Goal: Check status: Check status

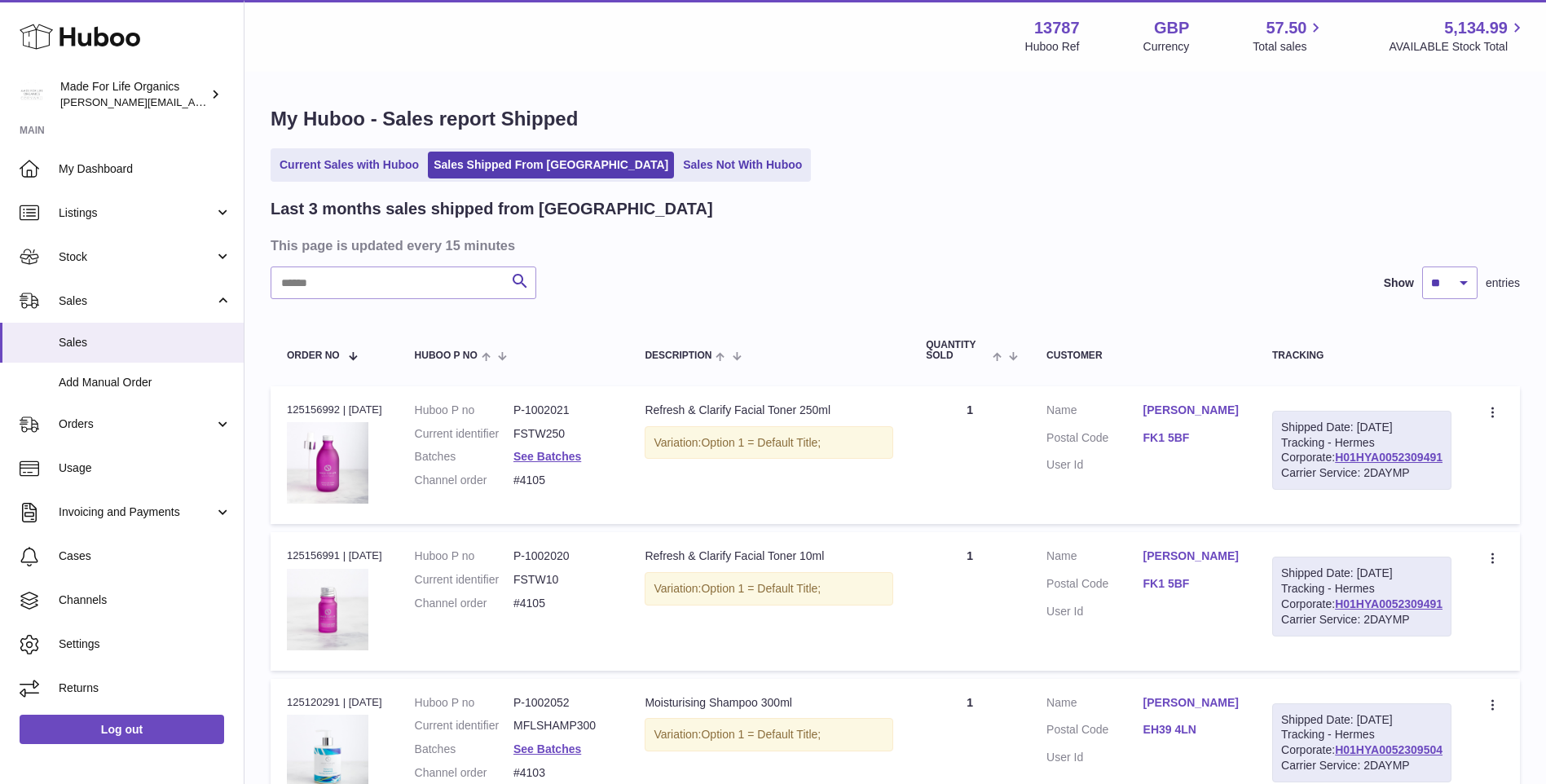
click at [417, 280] on input "text" at bounding box center [403, 283] width 266 height 33
drag, startPoint x: 377, startPoint y: 288, endPoint x: 176, endPoint y: 295, distance: 201.1
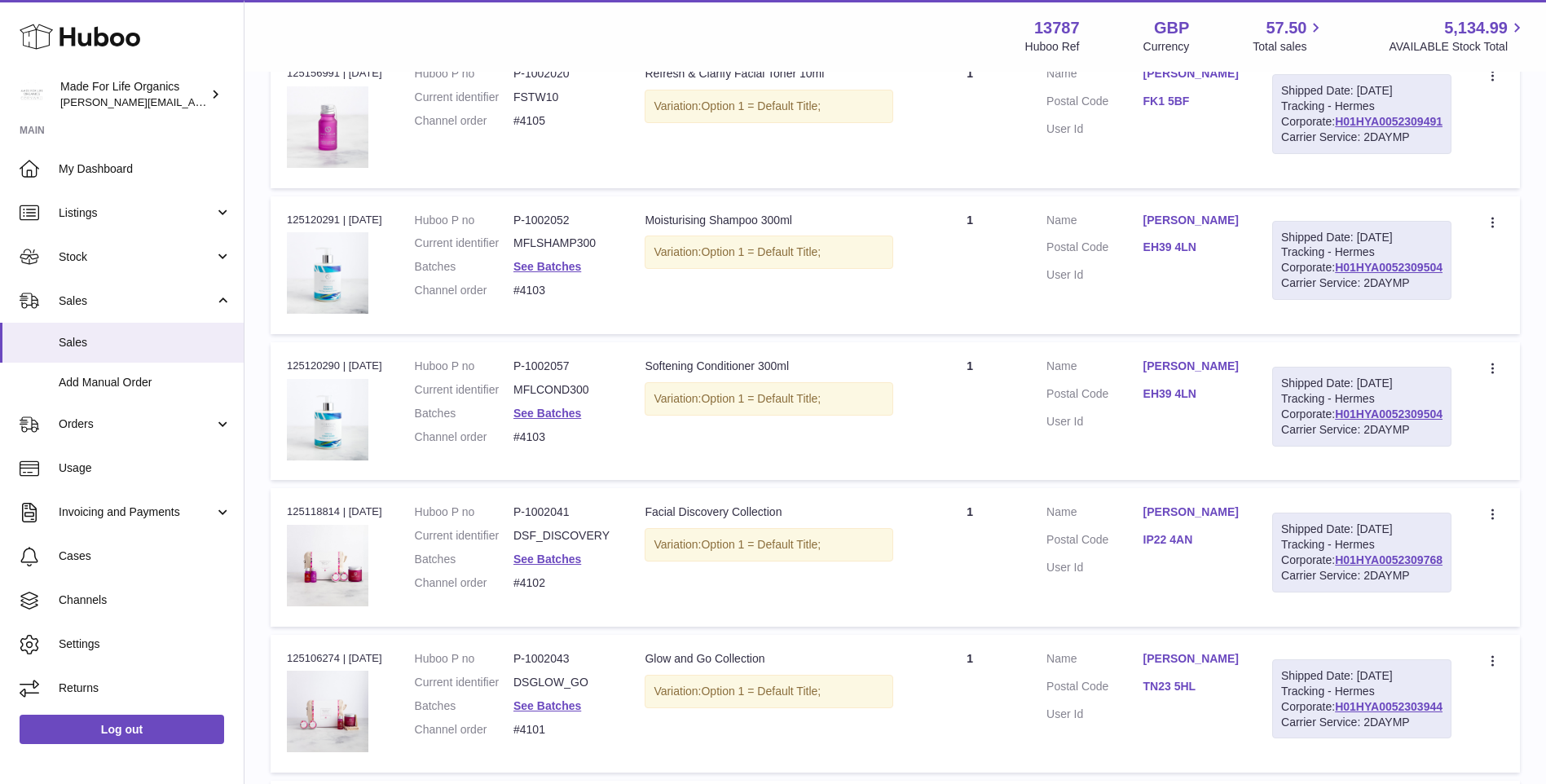
scroll to position [489, 0]
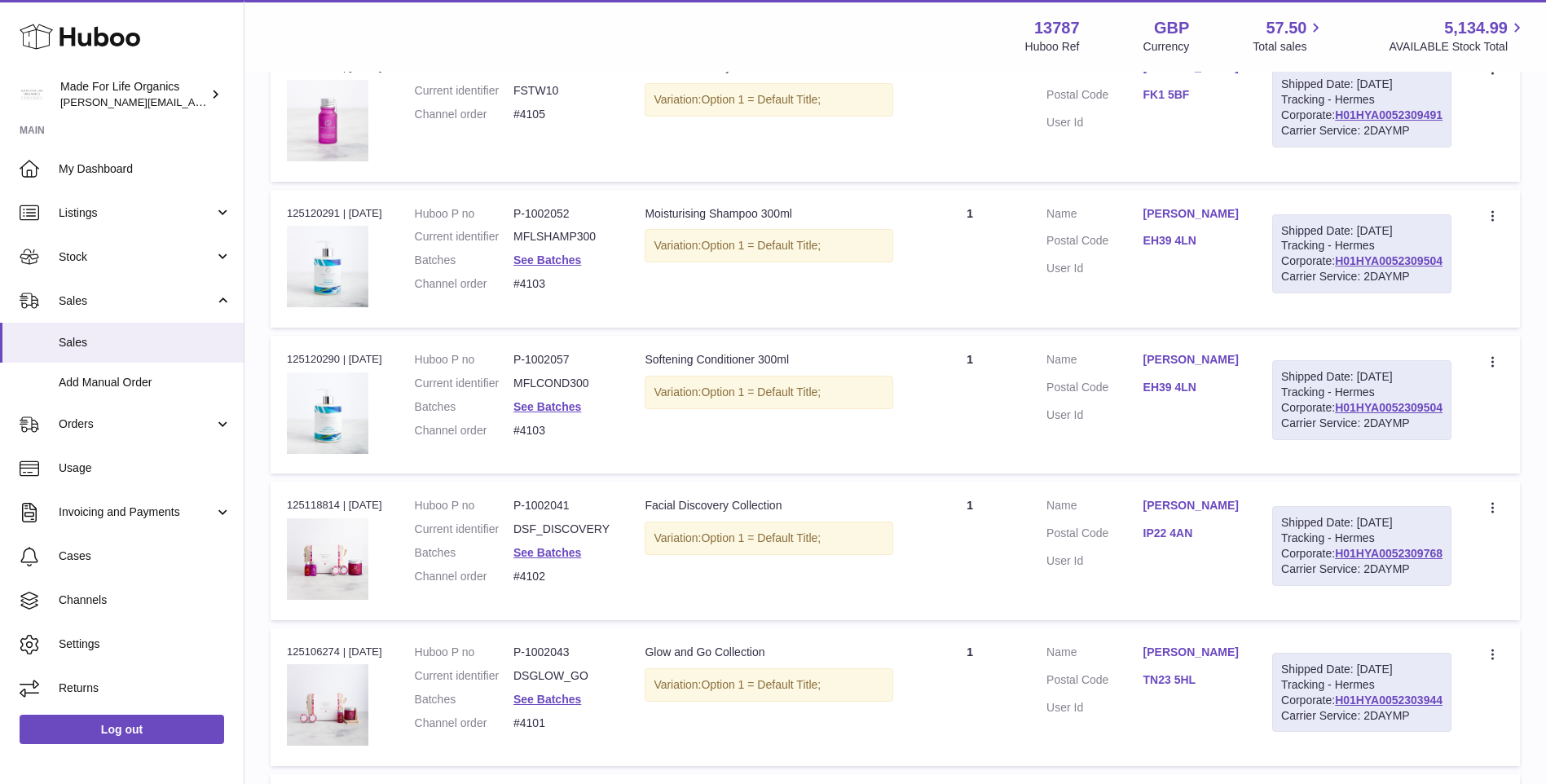
type input "******"
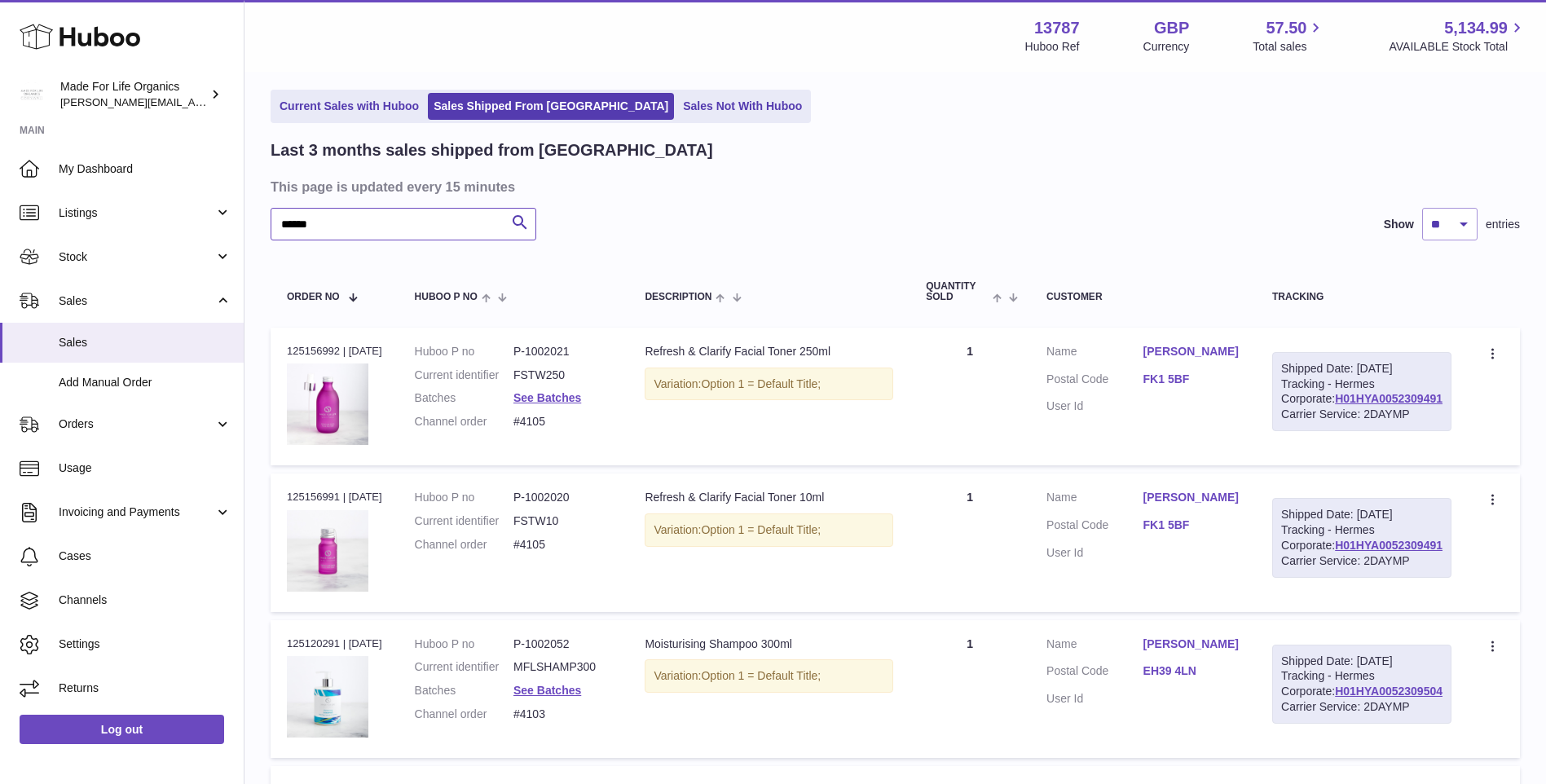
scroll to position [0, 0]
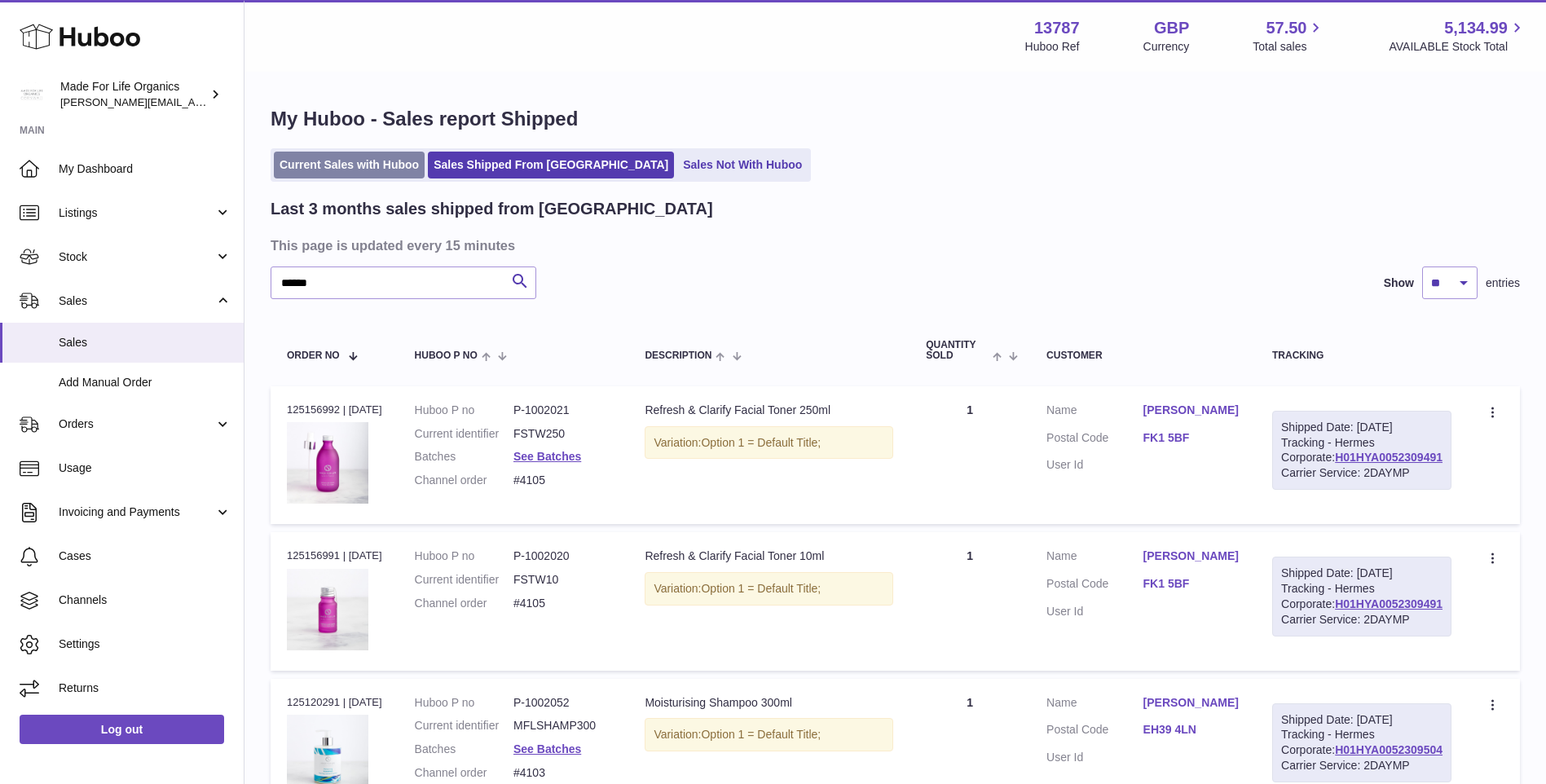
click at [366, 167] on link "Current Sales with Huboo" at bounding box center [349, 165] width 151 height 26
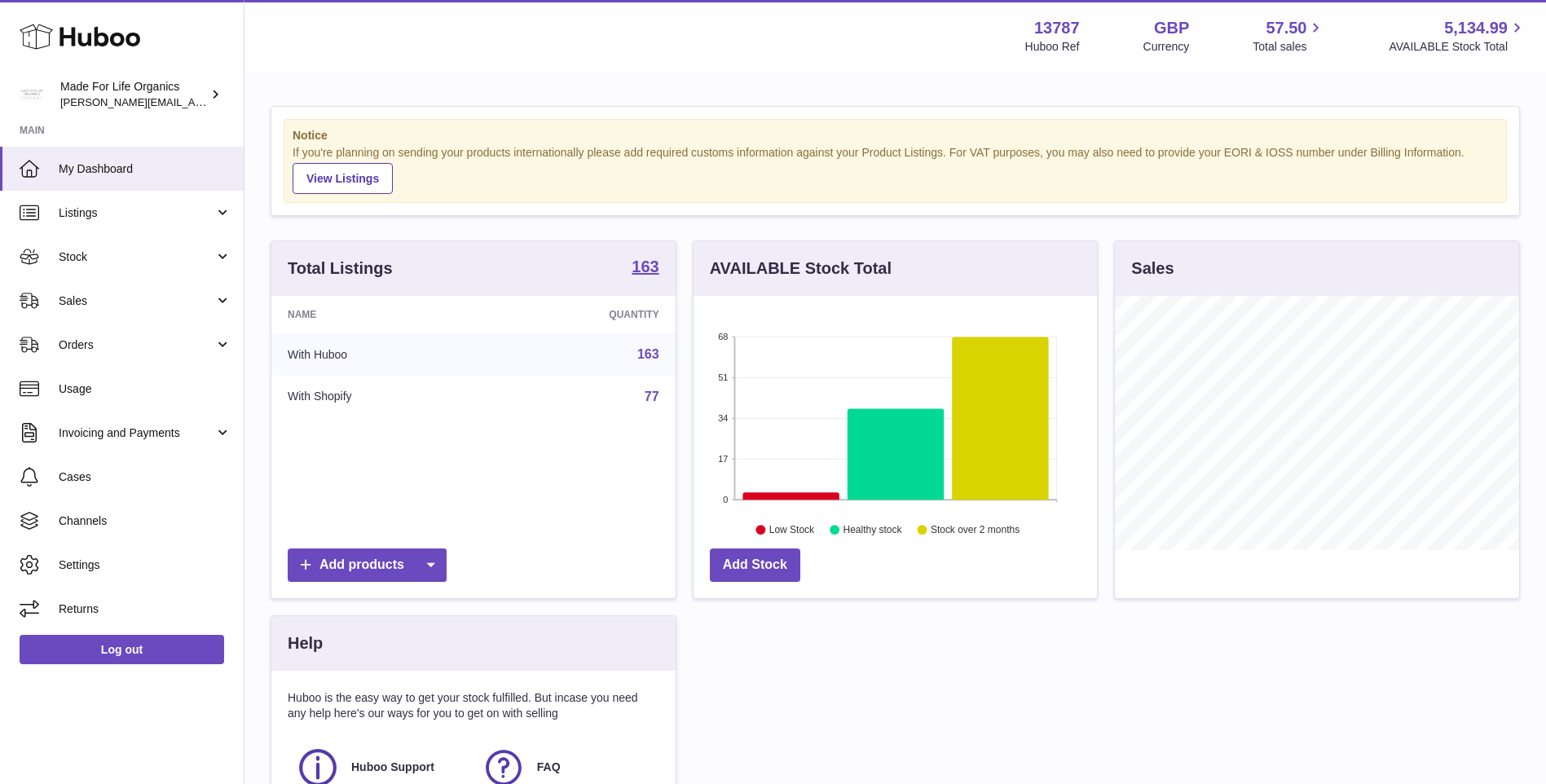
scroll to position [254, 403]
click at [86, 307] on span "Sales" at bounding box center [136, 301] width 155 height 16
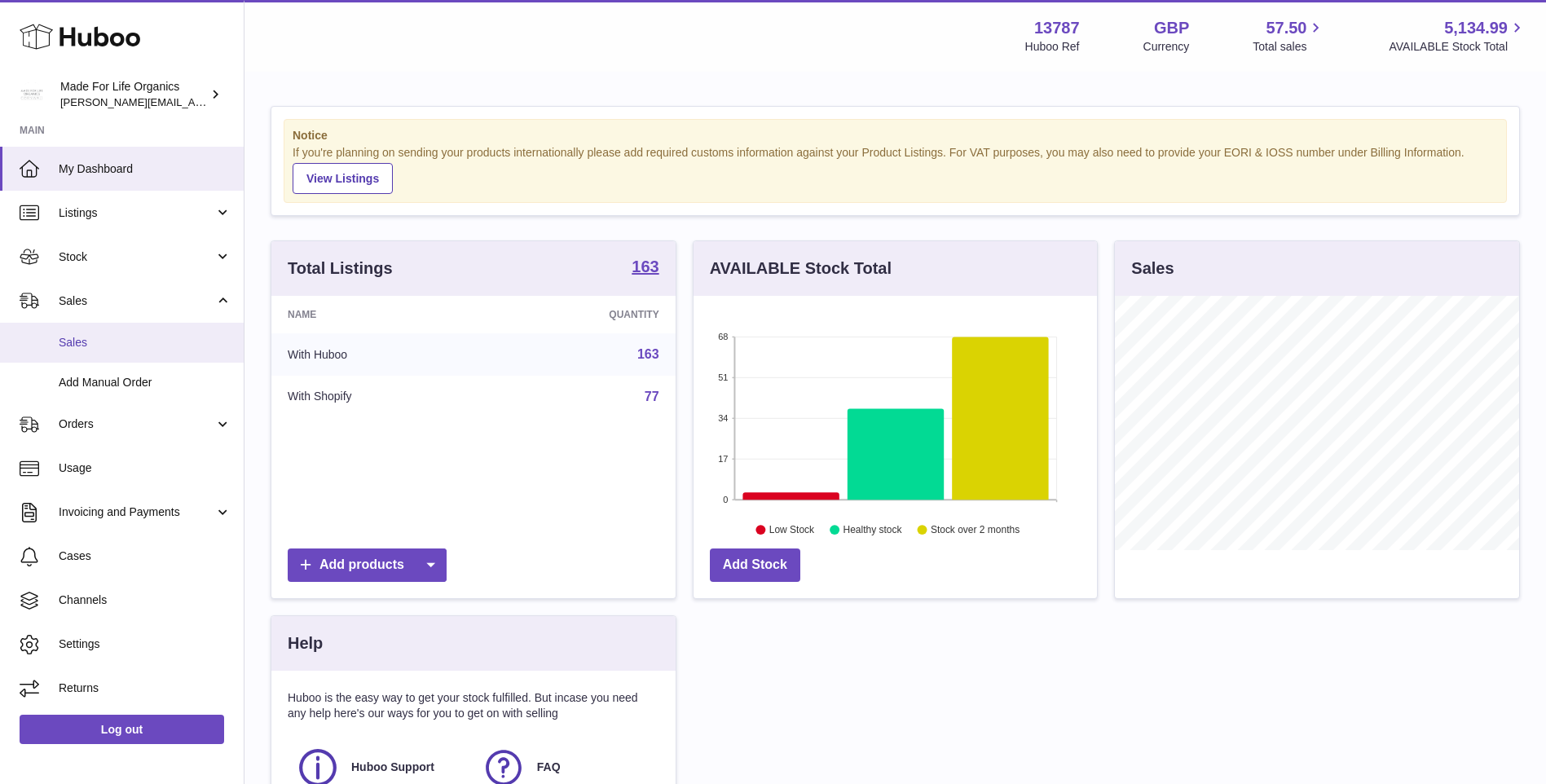
click at [69, 345] on span "Sales" at bounding box center [145, 343] width 173 height 16
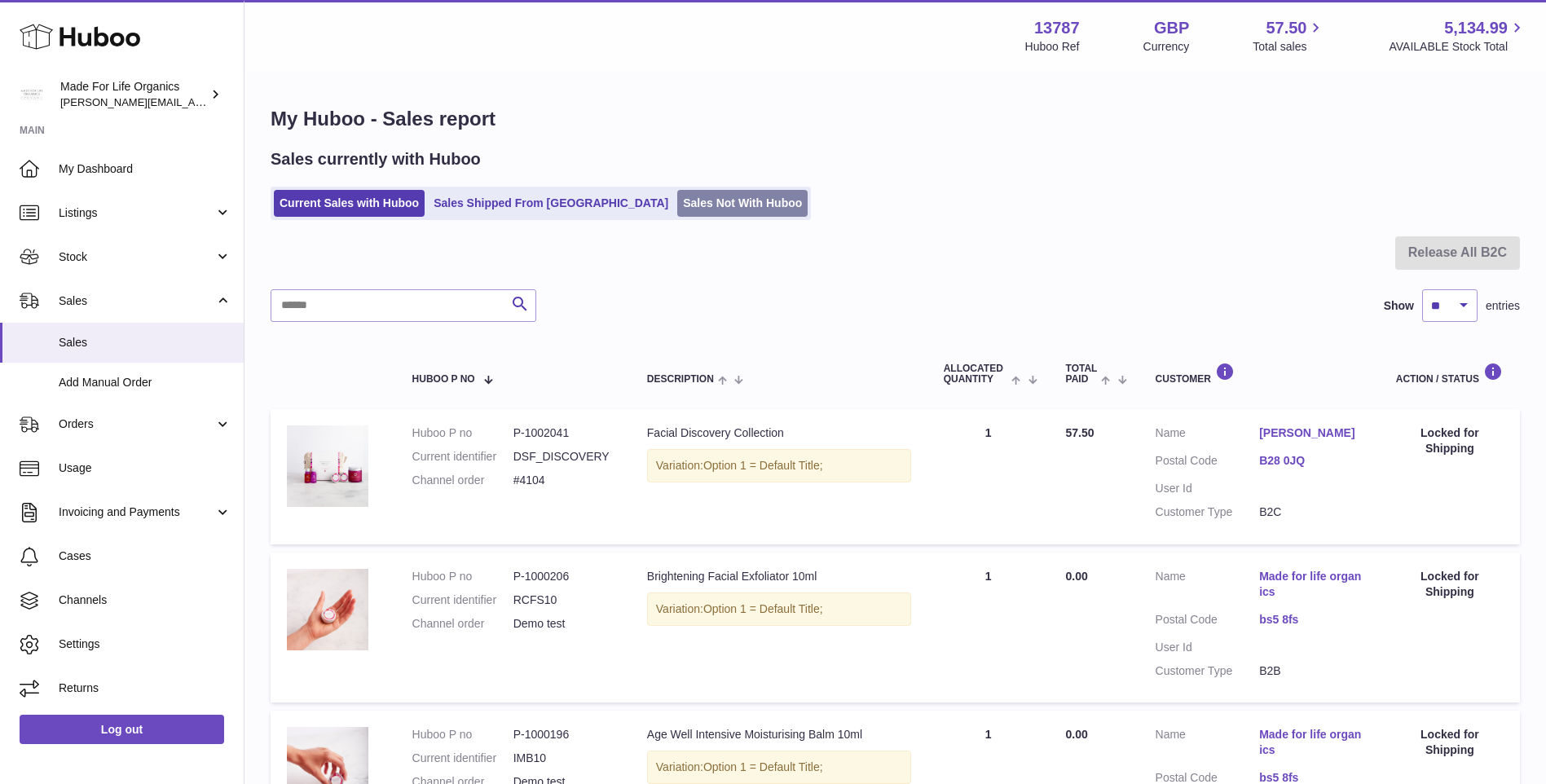
click at [677, 195] on link "Sales Not With Huboo" at bounding box center [743, 203] width 131 height 26
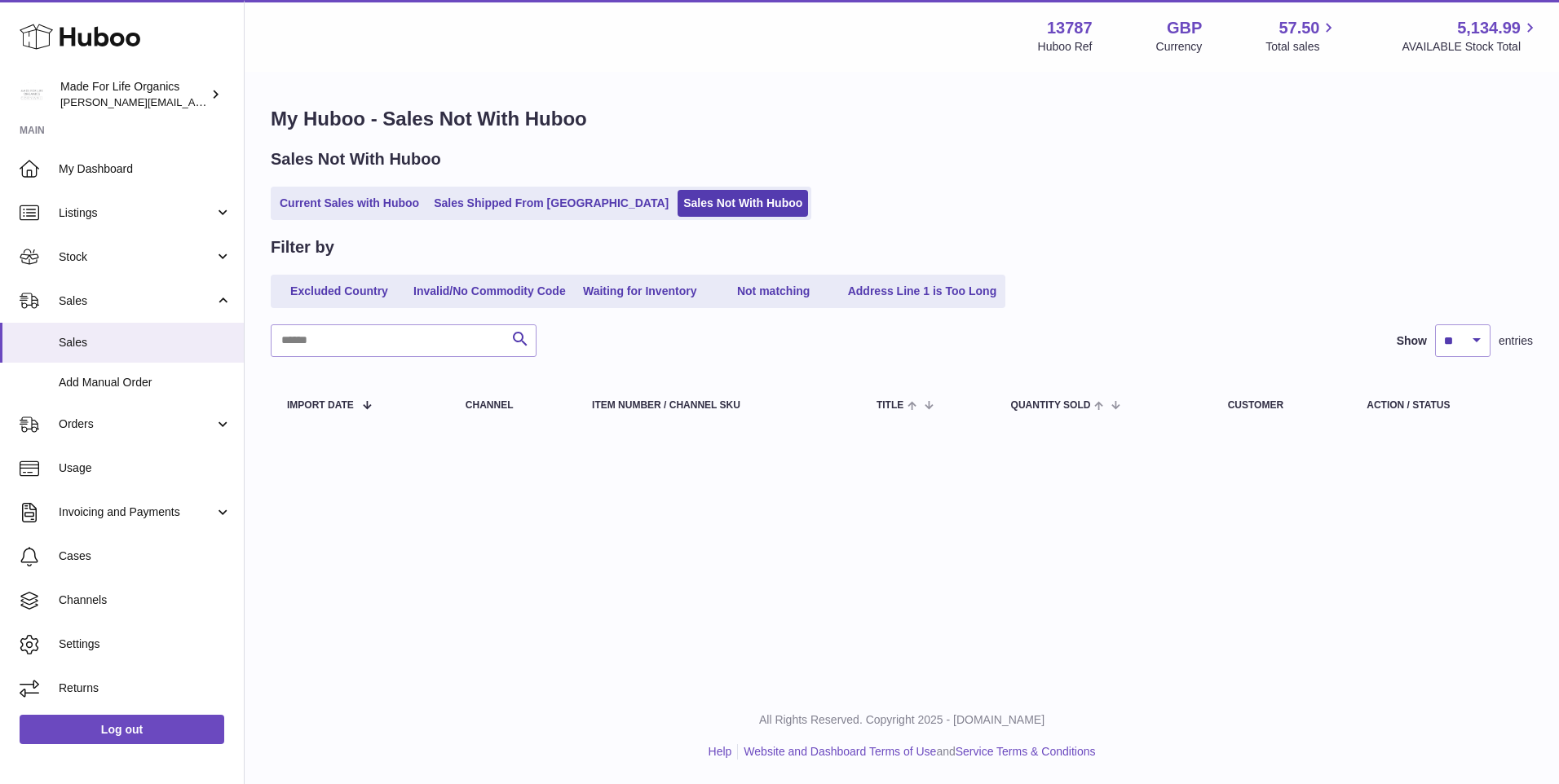
click at [377, 587] on div "Menu Huboo 13787 Huboo Ref GBP Currency 57.50 Total sales 5,134.99 AVAILABLE St…" at bounding box center [902, 343] width 1314 height 688
